Goal: Find specific page/section: Find specific page/section

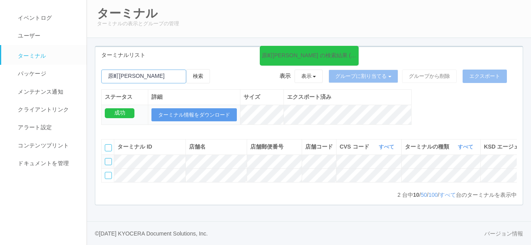
scroll to position [0, 170]
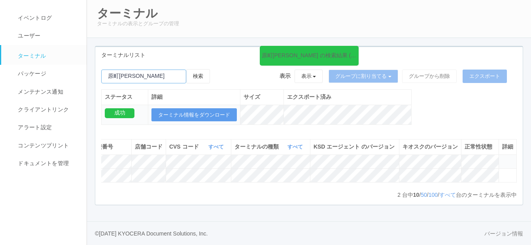
drag, startPoint x: 0, startPoint y: 0, endPoint x: 110, endPoint y: 59, distance: 124.8
click at [110, 70] on input "emailSearch" at bounding box center [143, 77] width 85 height 14
paste input "舞浜ＢｆＳ"
click at [202, 69] on button "検索" at bounding box center [198, 76] width 24 height 14
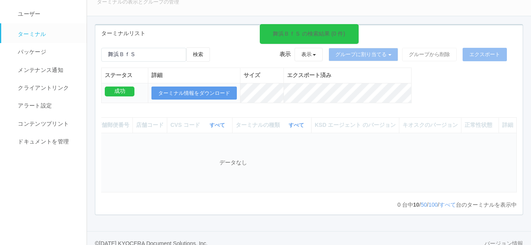
scroll to position [0, 153]
click at [154, 52] on input "emailSearch" at bounding box center [143, 55] width 85 height 14
click at [205, 55] on button "検索" at bounding box center [198, 54] width 24 height 14
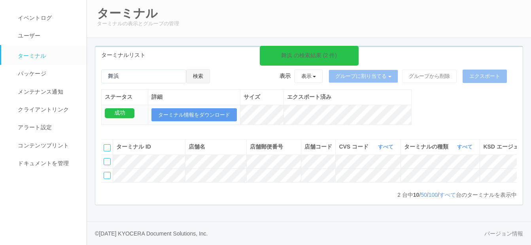
scroll to position [0, 0]
click at [129, 70] on input "emailSearch" at bounding box center [143, 77] width 85 height 14
paste input "舞浜RA67Y00487"
click at [119, 70] on input "emailSearch" at bounding box center [143, 77] width 85 height 14
type input "RA67Y00487"
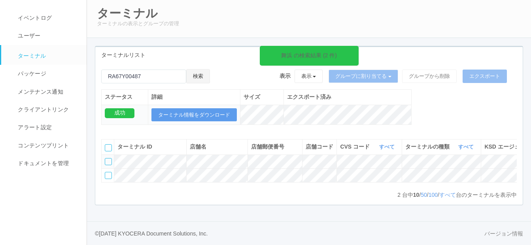
click at [198, 69] on button "検索" at bounding box center [198, 76] width 24 height 14
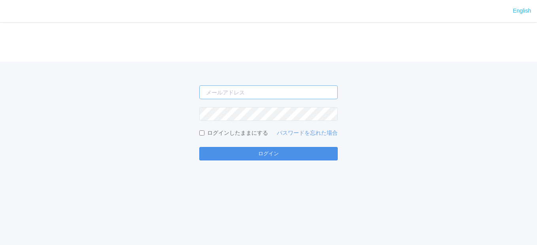
type input "[EMAIL_ADDRESS][DOMAIN_NAME]"
click at [271, 151] on button "ログイン" at bounding box center [268, 153] width 138 height 13
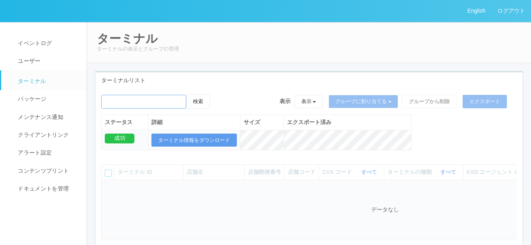
click at [117, 104] on input "emailSearch" at bounding box center [143, 102] width 85 height 14
type input "広野"
click at [202, 100] on button "検索" at bounding box center [198, 101] width 24 height 14
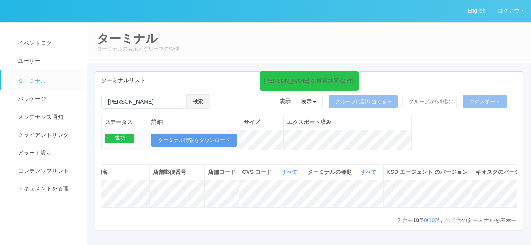
scroll to position [0, 102]
